Goal: Task Accomplishment & Management: Use online tool/utility

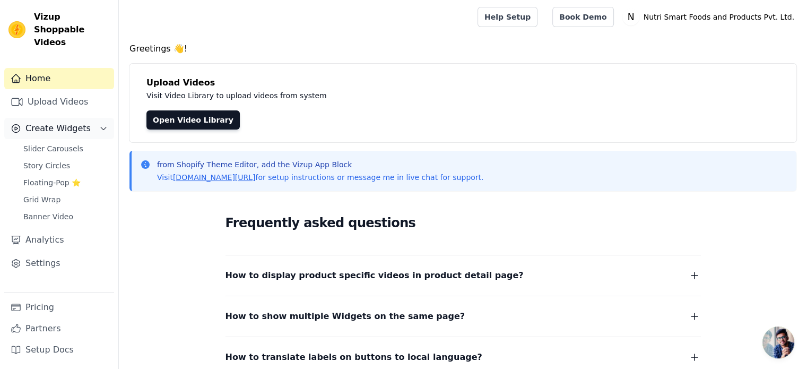
click at [77, 122] on span "Create Widgets" at bounding box center [57, 128] width 65 height 13
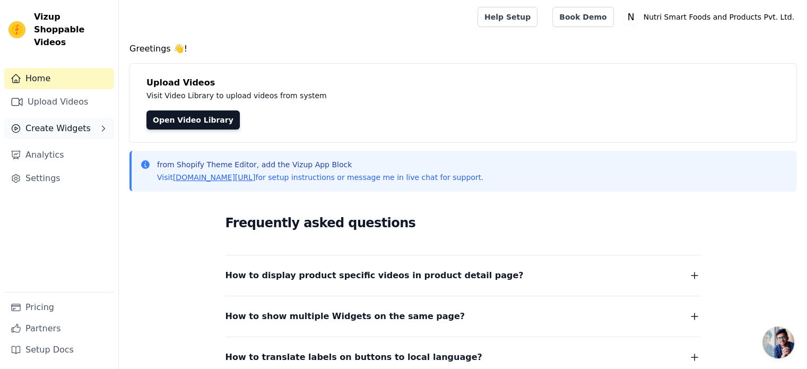
click at [81, 122] on span "Create Widgets" at bounding box center [57, 128] width 65 height 13
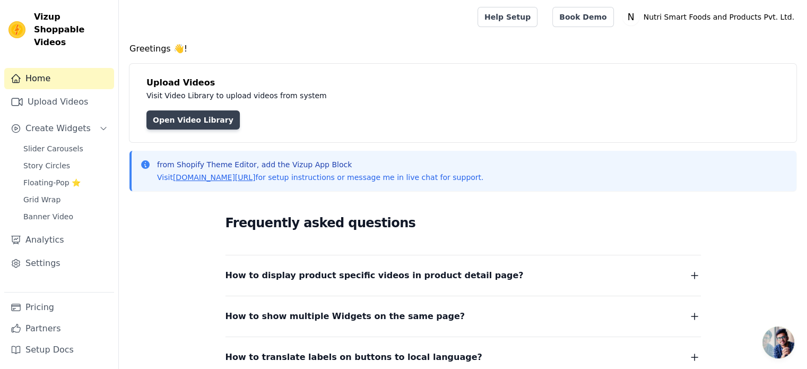
drag, startPoint x: 169, startPoint y: 114, endPoint x: 174, endPoint y: 118, distance: 6.8
click at [170, 114] on link "Open Video Library" at bounding box center [192, 119] width 93 height 19
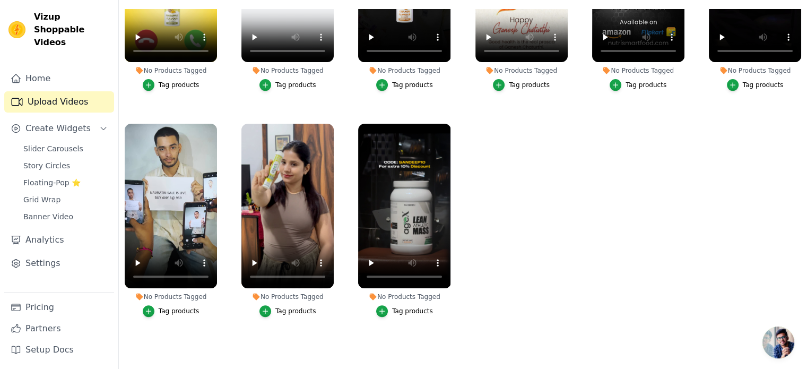
scroll to position [344, 0]
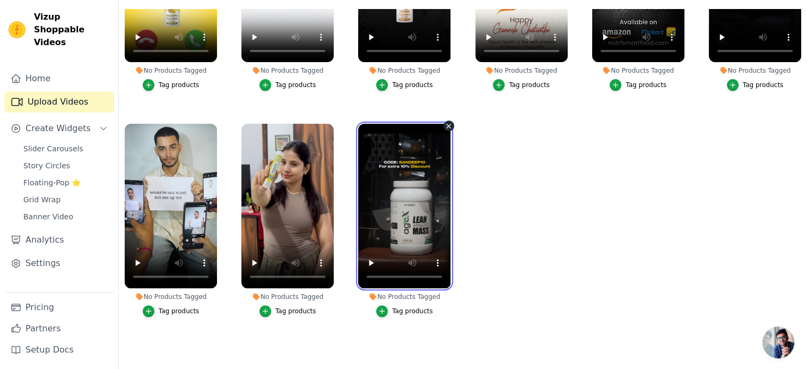
click at [390, 202] on video at bounding box center [404, 206] width 92 height 164
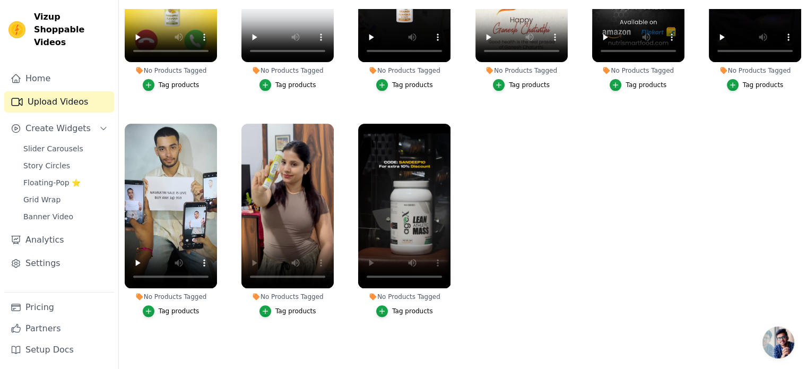
click at [536, 195] on ul "No Products Tagged Tag products No Products Tagged Tag products No Products Tag…" at bounding box center [463, 176] width 688 height 335
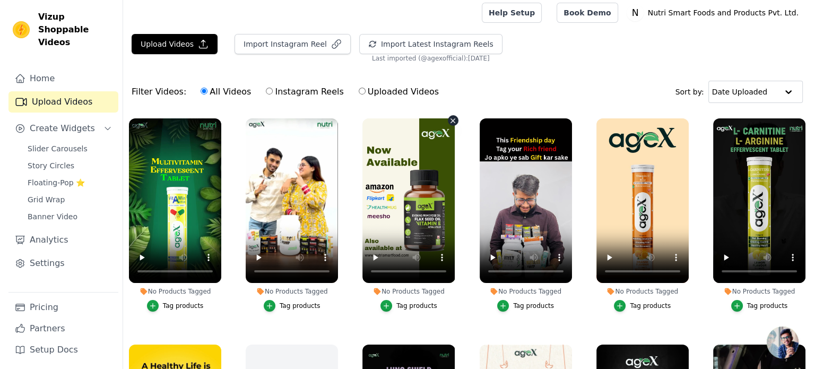
scroll to position [0, 0]
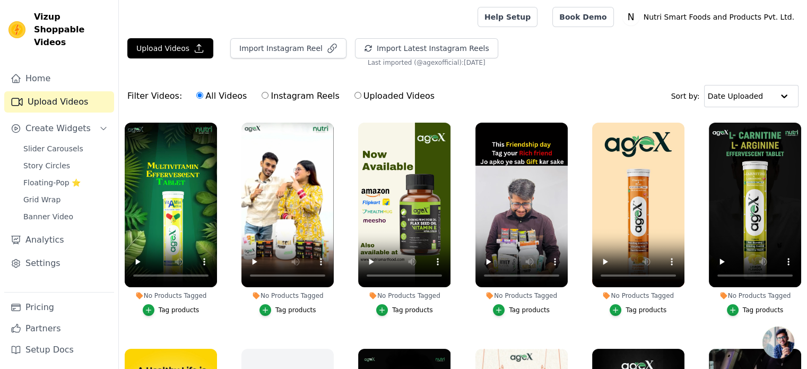
click at [277, 97] on label "Instagram Reels" at bounding box center [300, 96] width 79 height 14
click at [268, 97] on input "Instagram Reels" at bounding box center [265, 95] width 7 height 7
radio input "true"
click at [262, 49] on button "Import Instagram Reel" at bounding box center [288, 48] width 116 height 20
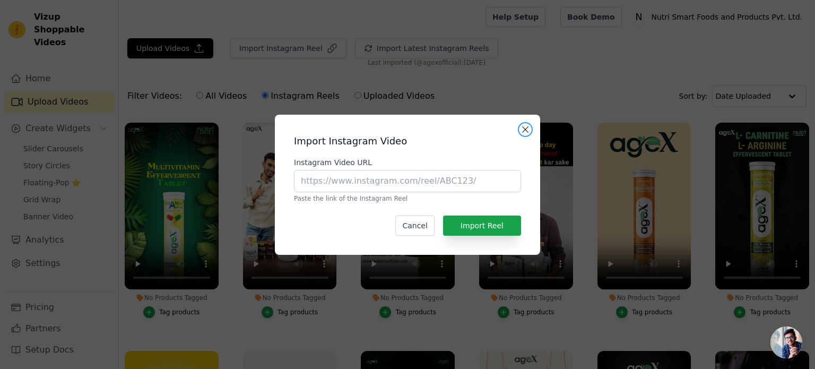
drag, startPoint x: 525, startPoint y: 125, endPoint x: 519, endPoint y: 128, distance: 7.1
click at [524, 127] on button "Close modal" at bounding box center [525, 129] width 13 height 13
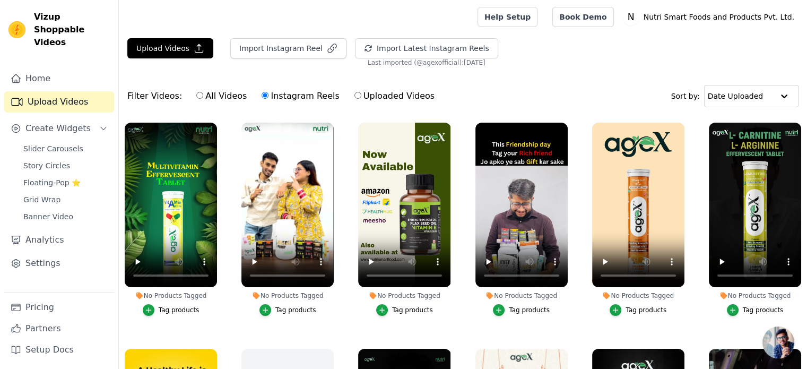
click at [209, 96] on label "All Videos" at bounding box center [221, 96] width 51 height 14
click at [203, 96] on input "All Videos" at bounding box center [199, 95] width 7 height 7
radio input "true"
click at [57, 143] on span "Slider Carousels" at bounding box center [53, 148] width 60 height 11
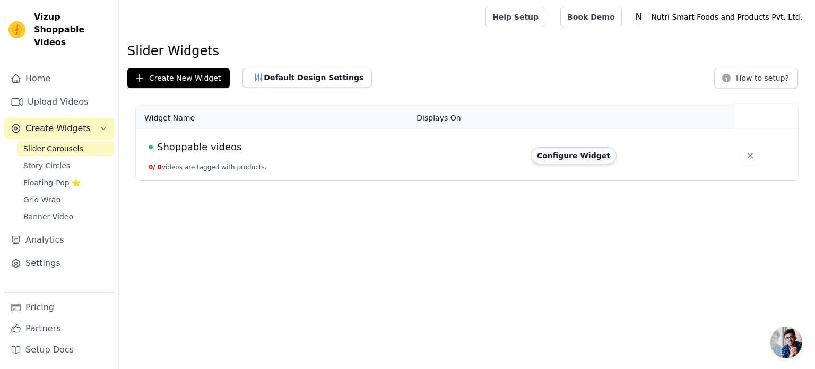
click at [563, 154] on button "Configure Widget" at bounding box center [573, 155] width 86 height 17
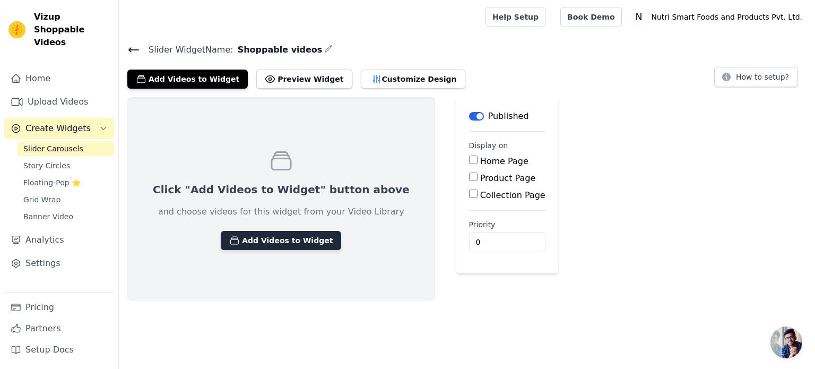
click at [275, 240] on button "Add Videos to Widget" at bounding box center [281, 240] width 120 height 19
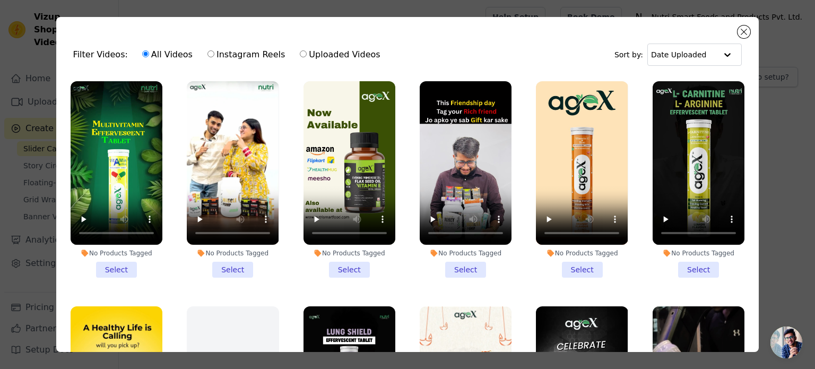
click at [113, 271] on li "No Products Tagged Select" at bounding box center [117, 179] width 92 height 196
click at [0, 0] on input "No Products Tagged Select" at bounding box center [0, 0] width 0 height 0
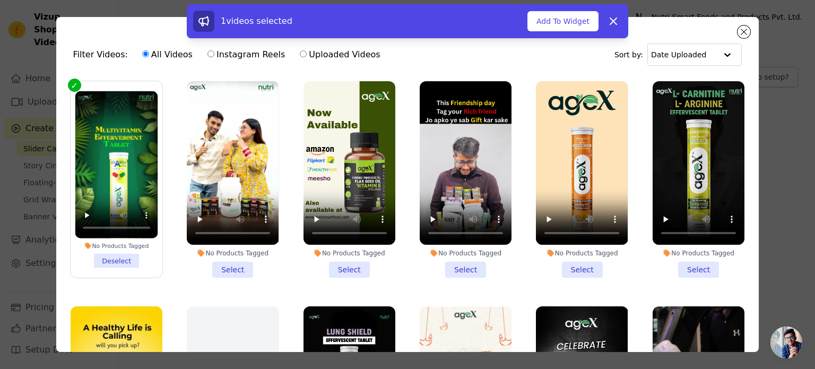
click at [694, 263] on li "No Products Tagged Select" at bounding box center [698, 179] width 92 height 196
click at [0, 0] on input "No Products Tagged Select" at bounding box center [0, 0] width 0 height 0
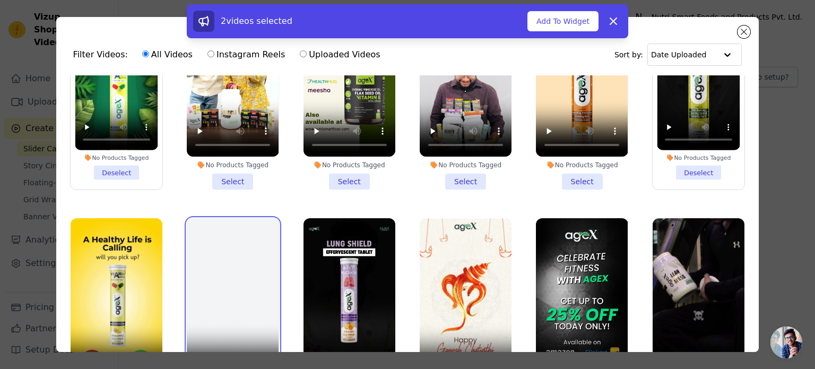
scroll to position [177, 0]
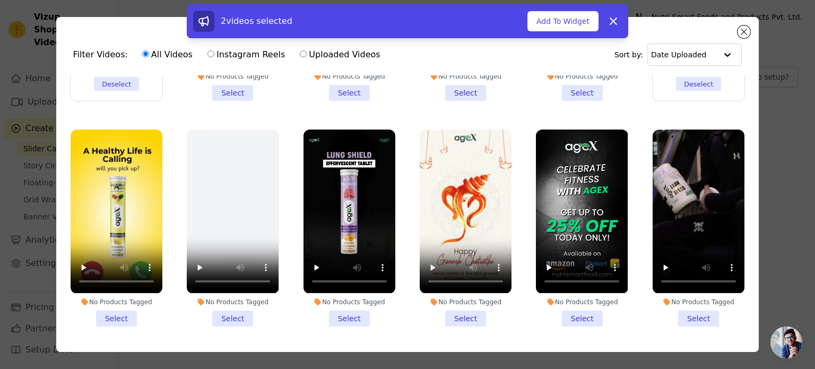
click at [351, 306] on li "No Products Tagged Select" at bounding box center [349, 227] width 92 height 196
click at [0, 0] on input "No Products Tagged Select" at bounding box center [0, 0] width 0 height 0
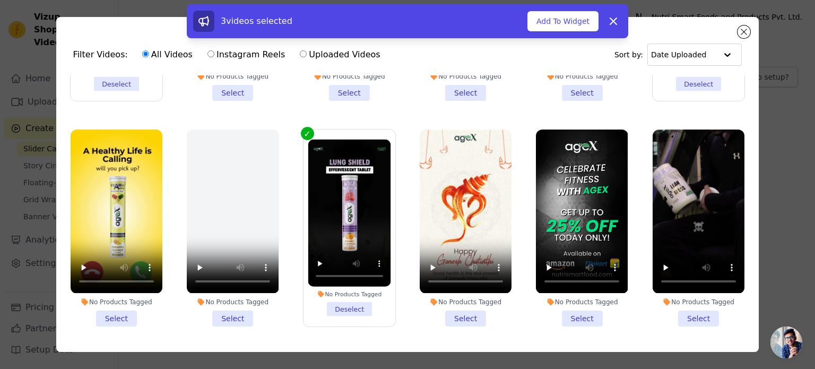
click at [690, 306] on li "No Products Tagged Select" at bounding box center [698, 227] width 92 height 196
click at [0, 0] on input "No Products Tagged Select" at bounding box center [0, 0] width 0 height 0
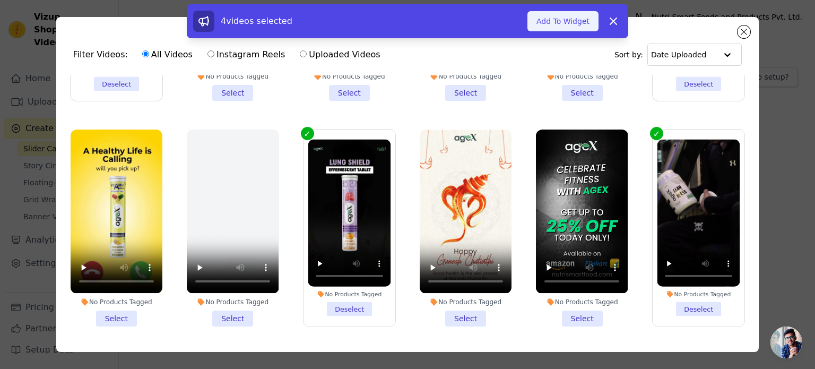
click at [569, 20] on button "Add To Widget" at bounding box center [562, 21] width 71 height 20
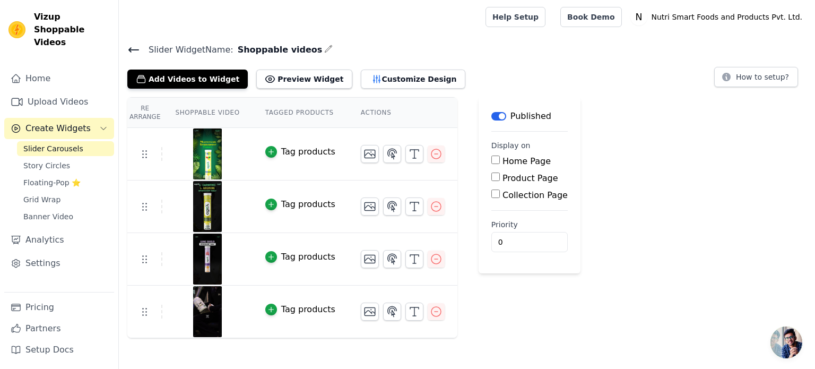
click at [506, 164] on label "Home Page" at bounding box center [526, 161] width 48 height 10
click at [500, 164] on input "Home Page" at bounding box center [495, 159] width 8 height 8
checkbox input "true"
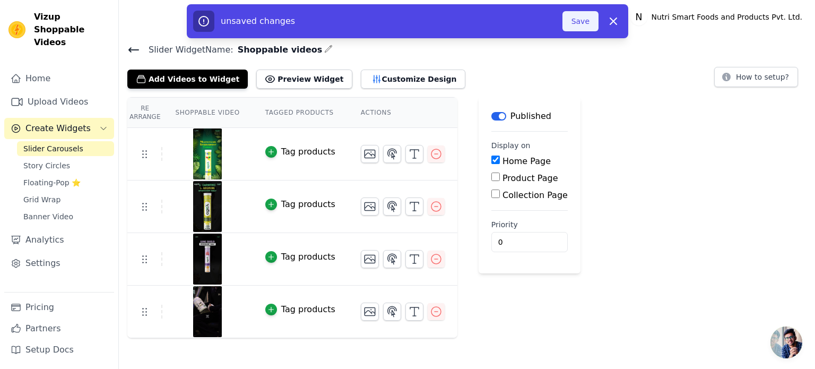
click at [578, 19] on button "Save" at bounding box center [580, 21] width 36 height 20
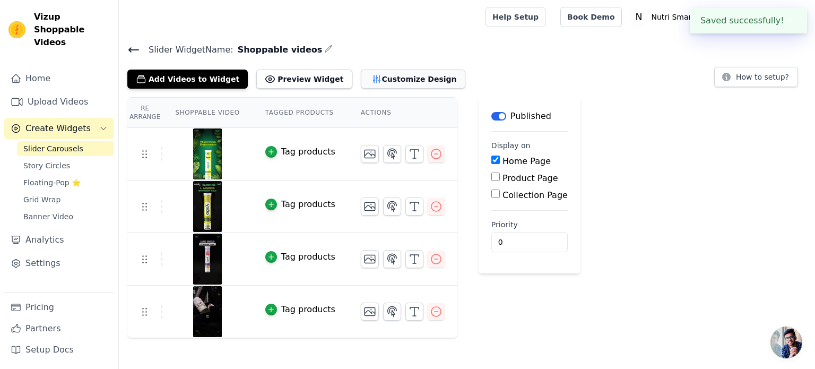
click at [369, 76] on button "Customize Design" at bounding box center [413, 78] width 105 height 19
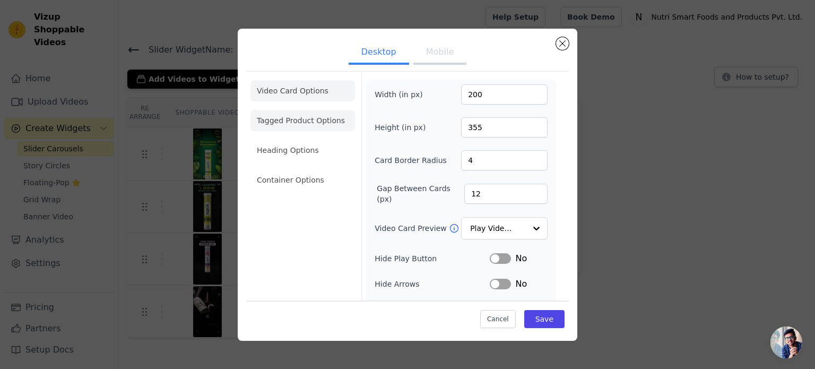
click at [304, 128] on li "Tagged Product Options" at bounding box center [302, 120] width 105 height 21
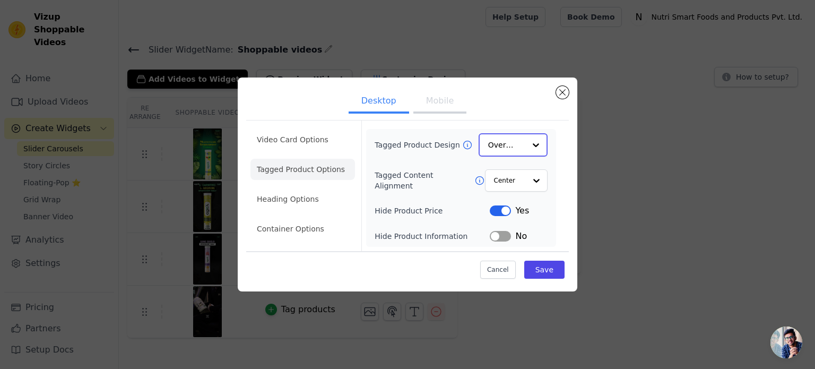
click at [542, 146] on div at bounding box center [535, 144] width 21 height 21
click at [539, 148] on div at bounding box center [535, 144] width 21 height 21
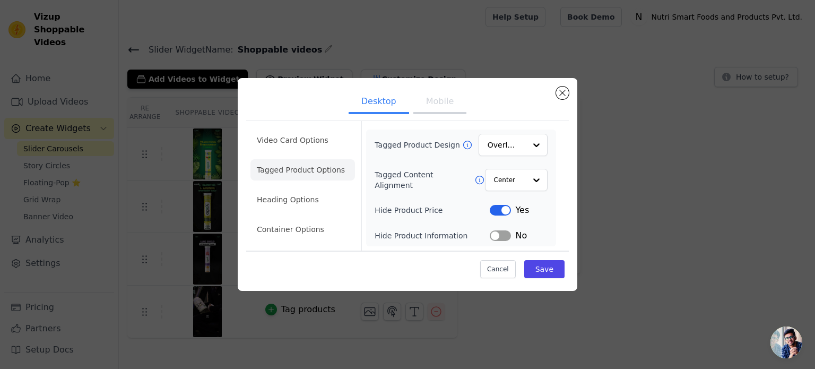
click at [632, 145] on div "Desktop Mobile Video Card Options Tagged Product Options Heading Options Contai…" at bounding box center [407, 184] width 781 height 247
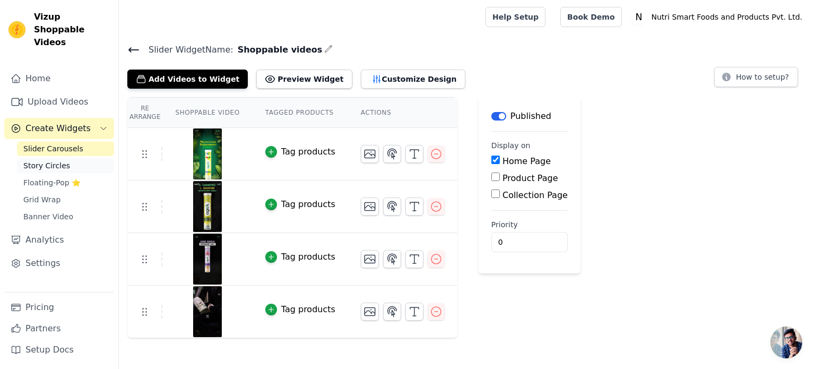
click at [54, 160] on span "Story Circles" at bounding box center [46, 165] width 47 height 11
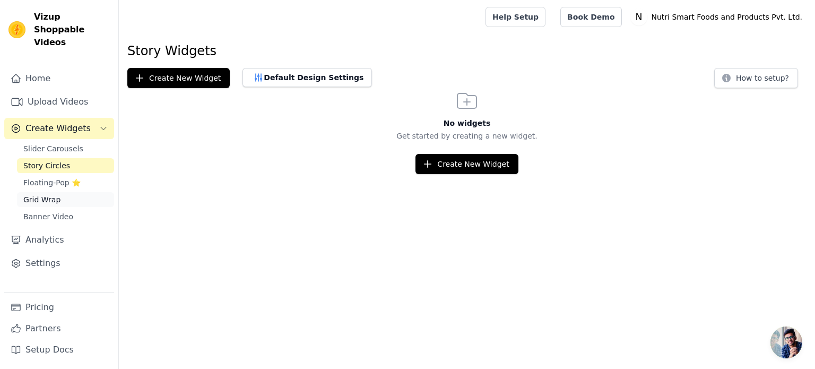
click at [47, 194] on span "Grid Wrap" at bounding box center [41, 199] width 37 height 11
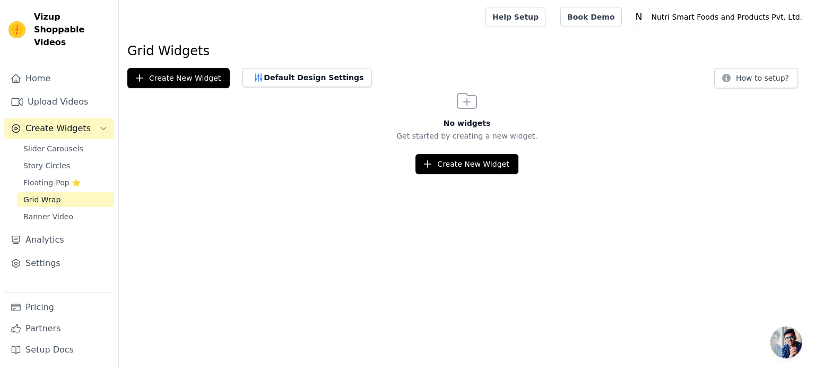
click at [465, 173] on html "Vizup Shoppable Videos Home Upload Videos Create Widgets Slider Carousels Story…" at bounding box center [407, 87] width 815 height 174
click at [477, 166] on button "Create New Widget" at bounding box center [466, 164] width 102 height 20
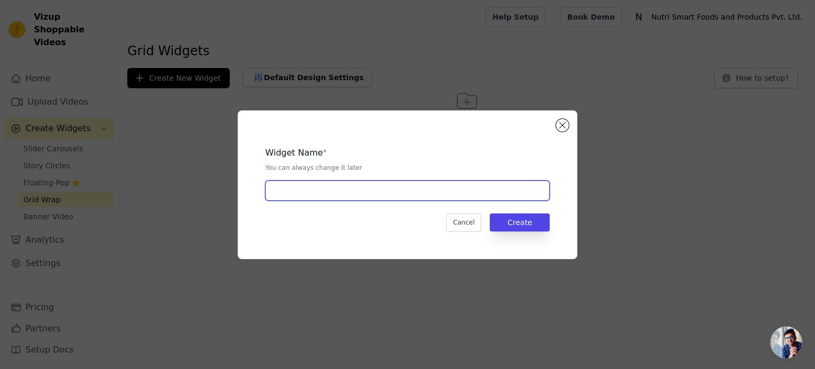
click at [337, 191] on input "text" at bounding box center [407, 190] width 284 height 20
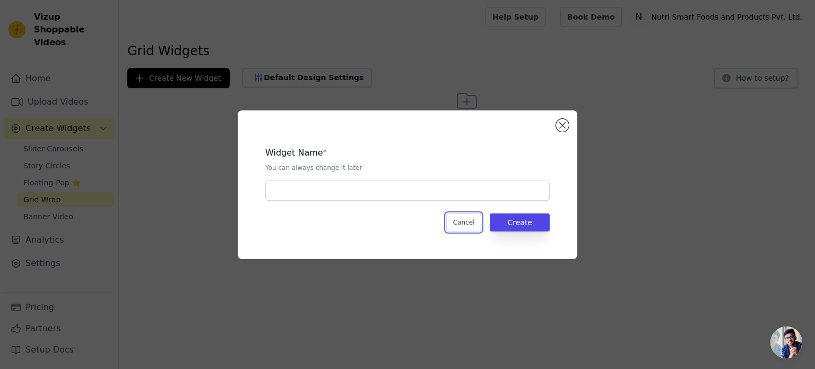
drag, startPoint x: 469, startPoint y: 222, endPoint x: 439, endPoint y: 225, distance: 30.4
click at [468, 222] on button "Cancel" at bounding box center [464, 222] width 36 height 18
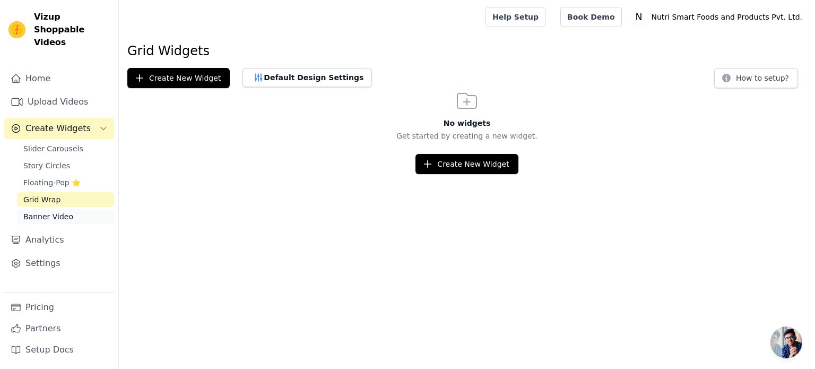
click at [46, 211] on span "Banner Video" at bounding box center [48, 216] width 50 height 11
